Goal: Task Accomplishment & Management: Manage account settings

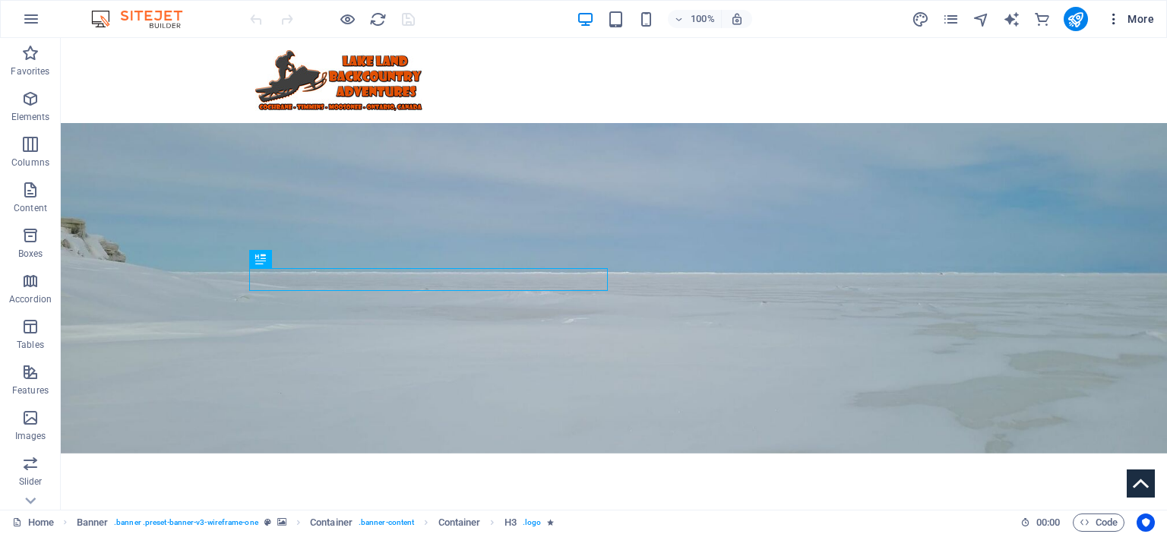
click at [1135, 14] on span "More" at bounding box center [1130, 18] width 48 height 15
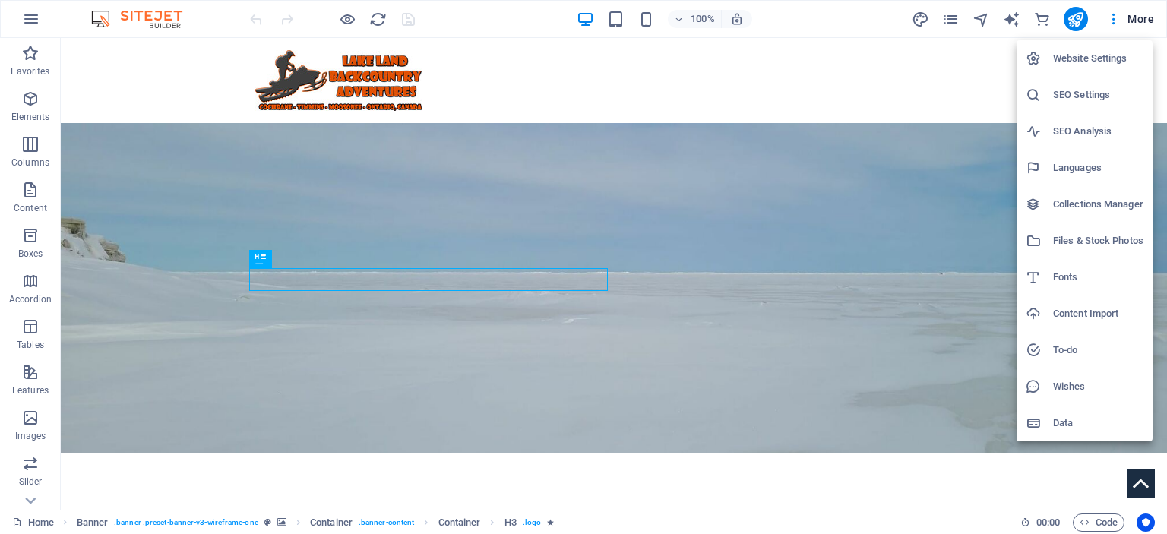
click at [1053, 66] on h6 "Website Settings" at bounding box center [1098, 58] width 90 height 18
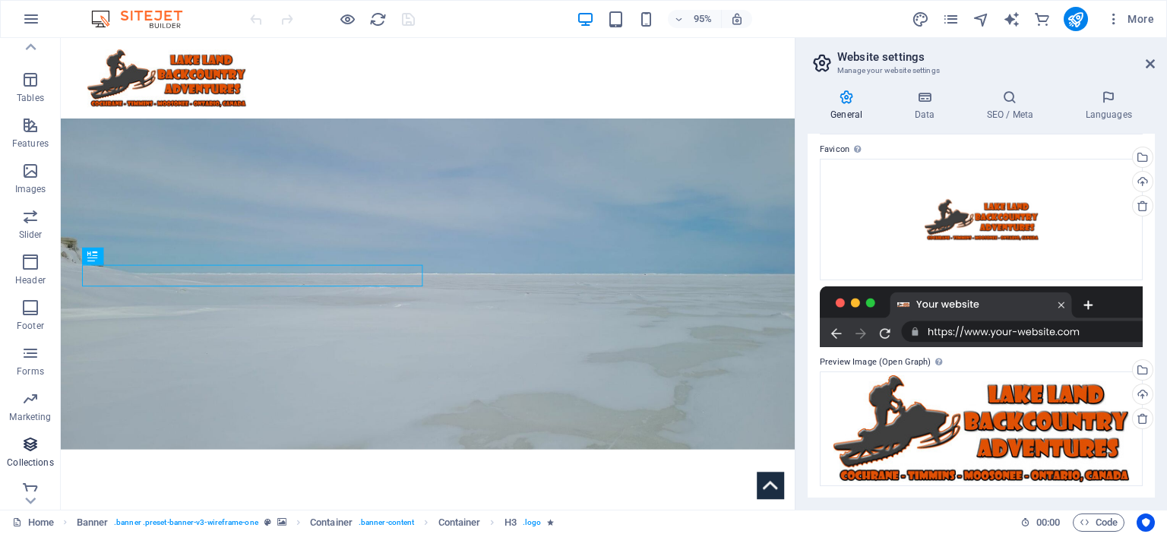
scroll to position [257, 0]
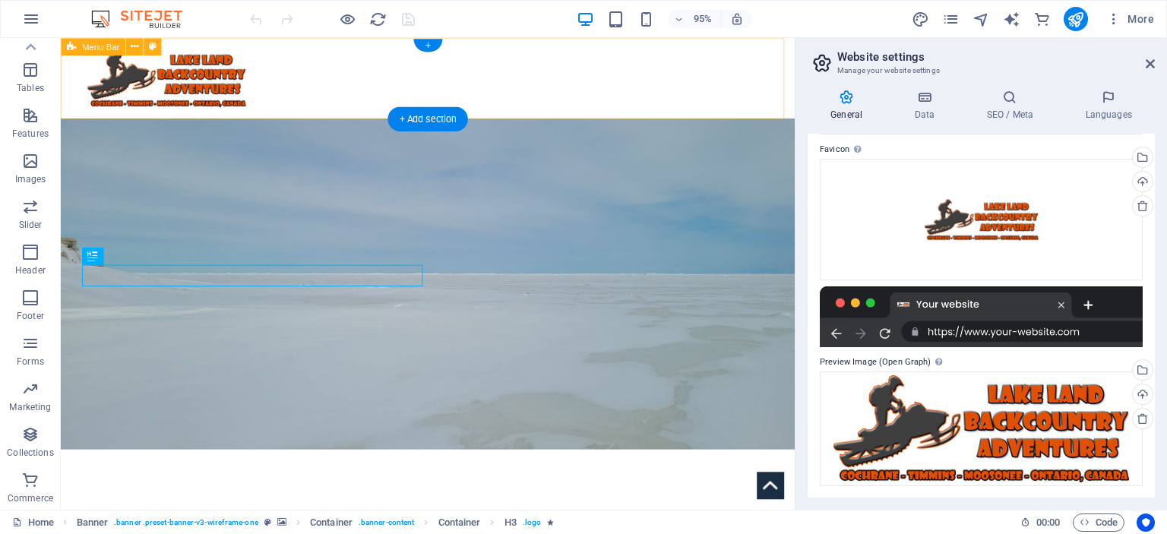
click at [522, 48] on div at bounding box center [447, 80] width 772 height 85
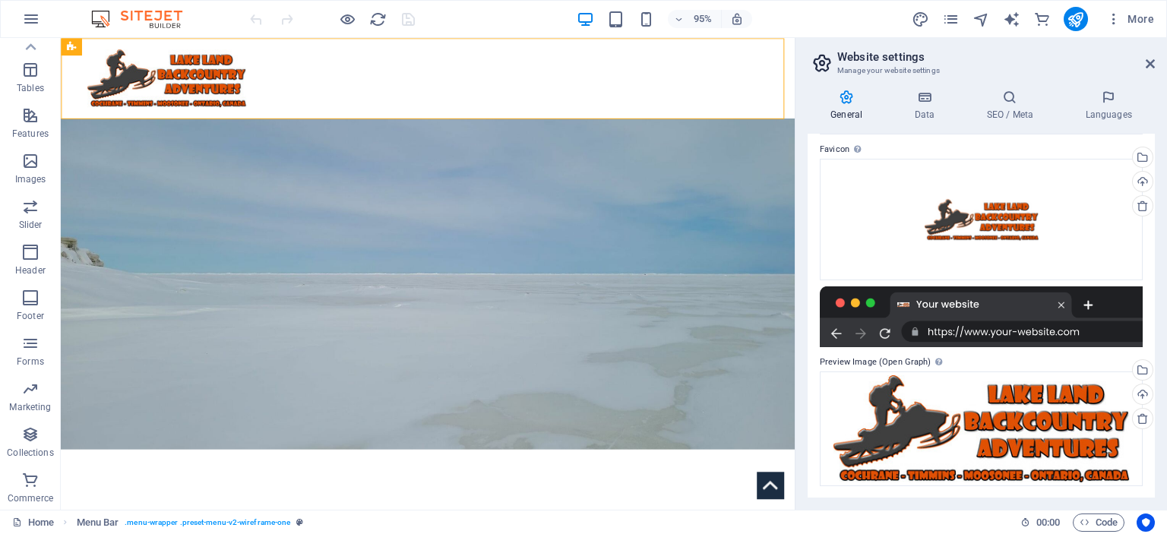
click at [501, 24] on div "95% More" at bounding box center [703, 19] width 913 height 24
click at [28, 17] on icon "button" at bounding box center [31, 19] width 18 height 18
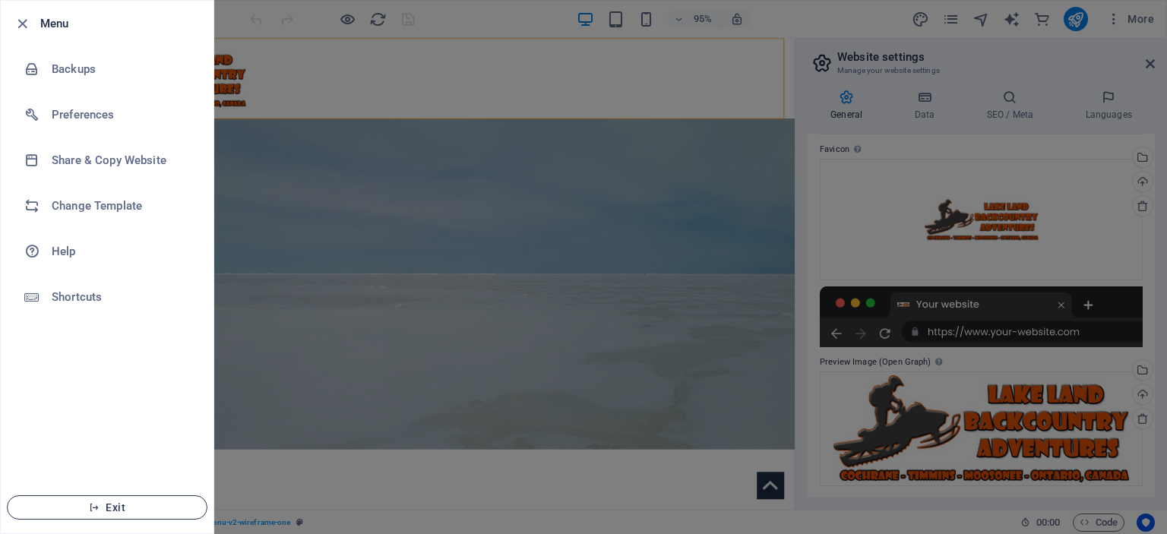
click at [125, 513] on span "Exit" at bounding box center [107, 507] width 175 height 12
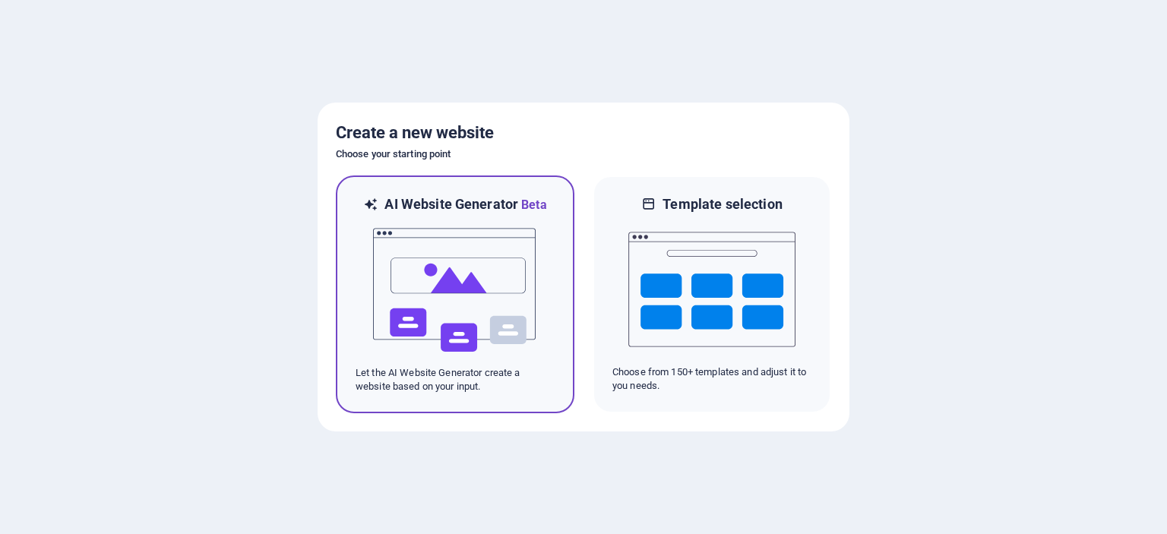
click at [422, 244] on img at bounding box center [454, 290] width 167 height 152
